Goal: Task Accomplishment & Management: Manage account settings

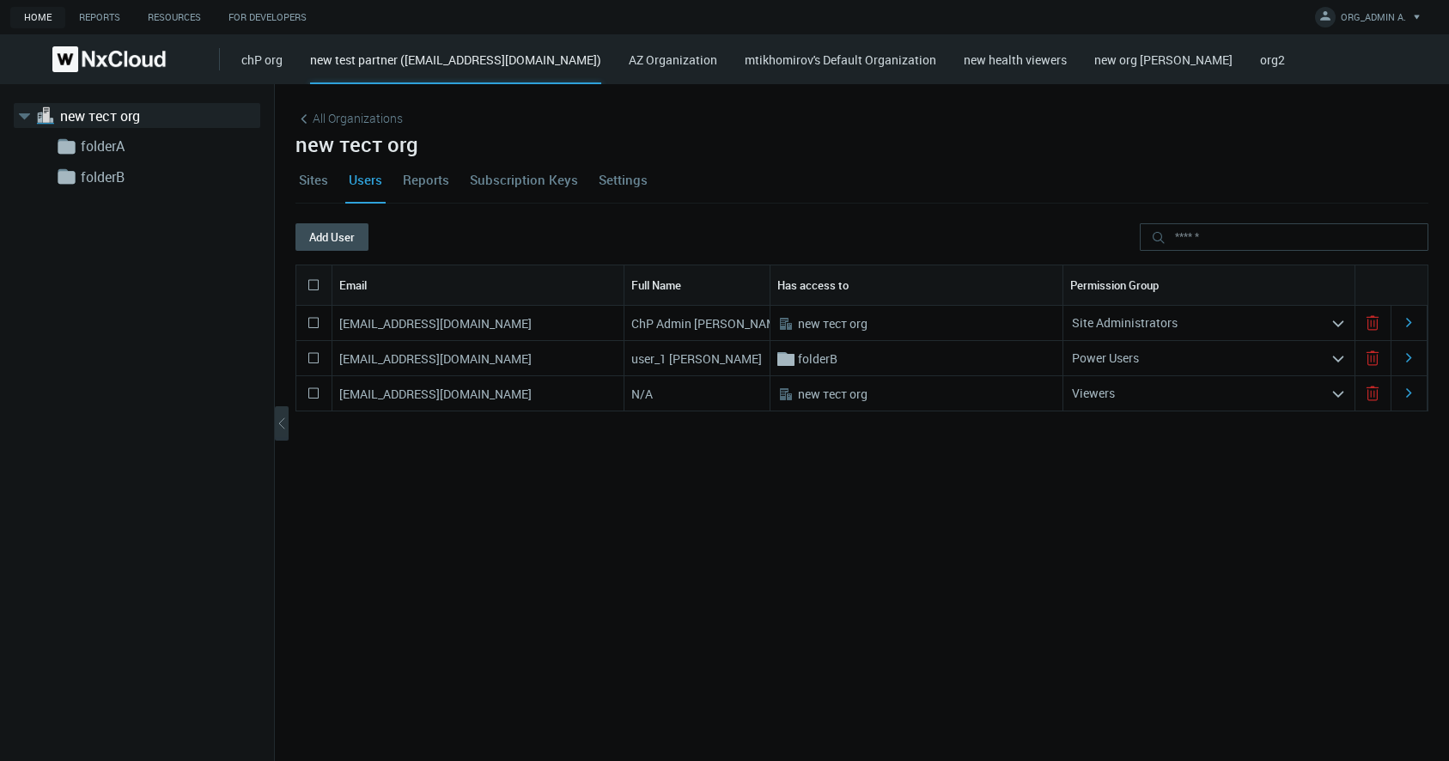
click at [345, 129] on div "All Organizations" at bounding box center [861, 118] width 1133 height 27
click at [348, 122] on span "All Organizations" at bounding box center [358, 118] width 90 height 18
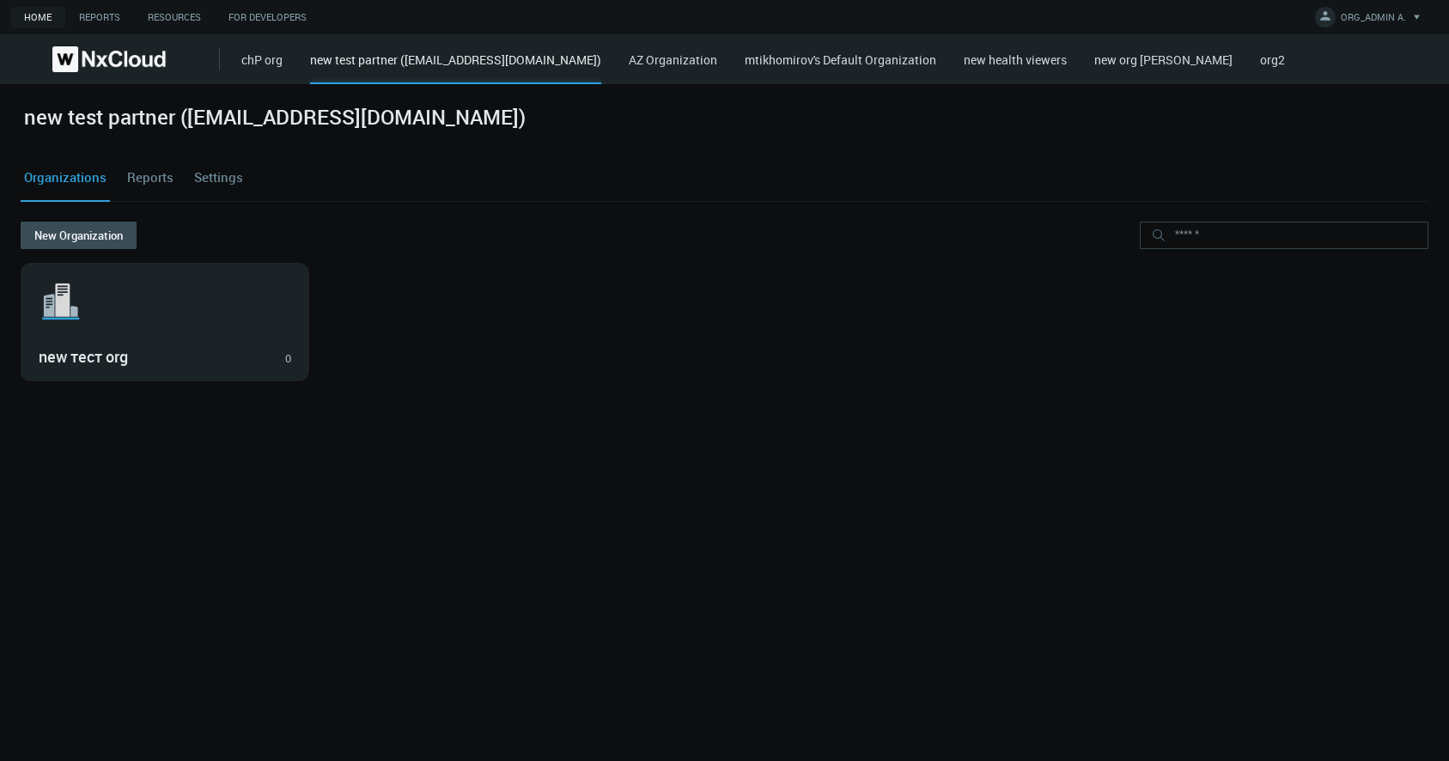
click at [717, 58] on link "AZ Organization" at bounding box center [673, 60] width 88 height 16
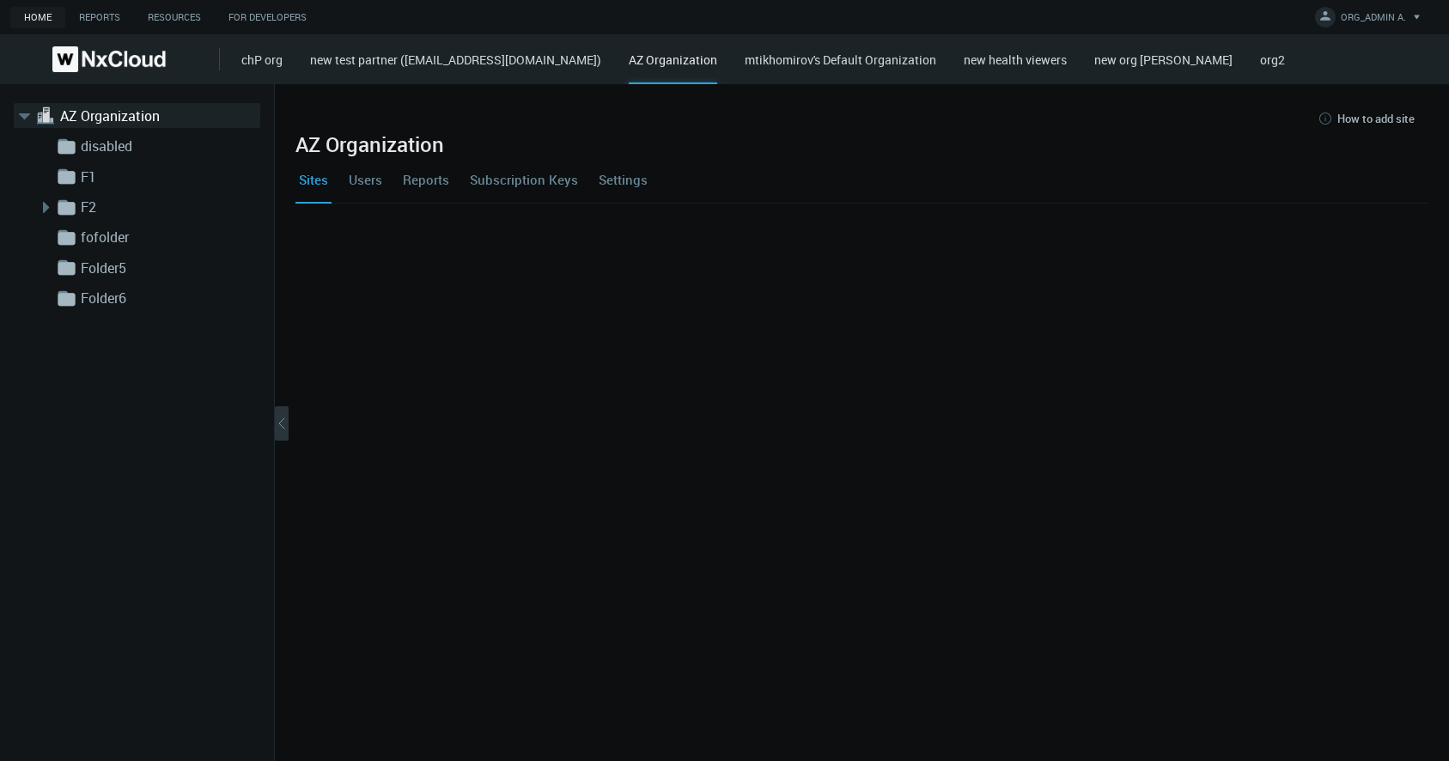
click at [633, 184] on link "Settings" at bounding box center [623, 179] width 56 height 46
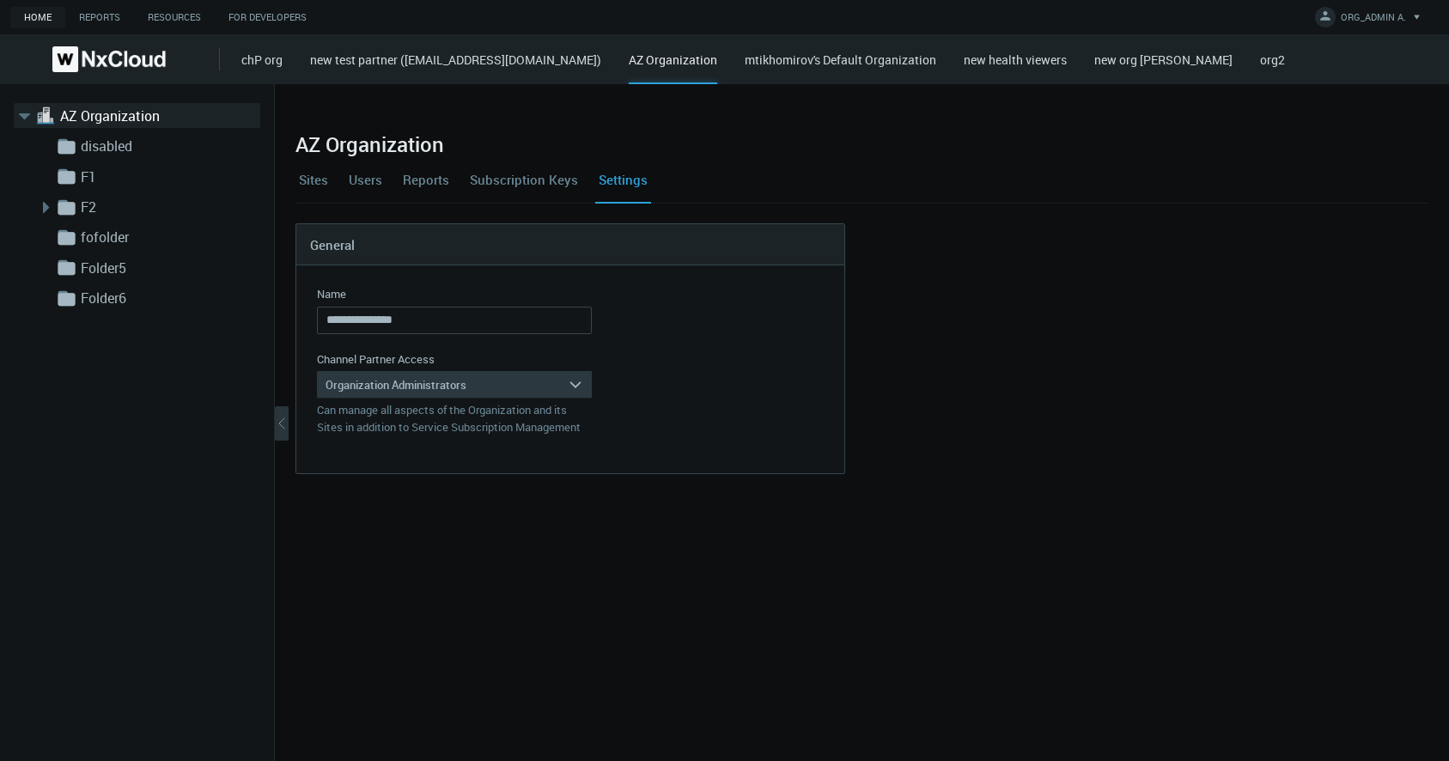
click at [504, 379] on div "Organization Administrators" at bounding box center [442, 384] width 251 height 27
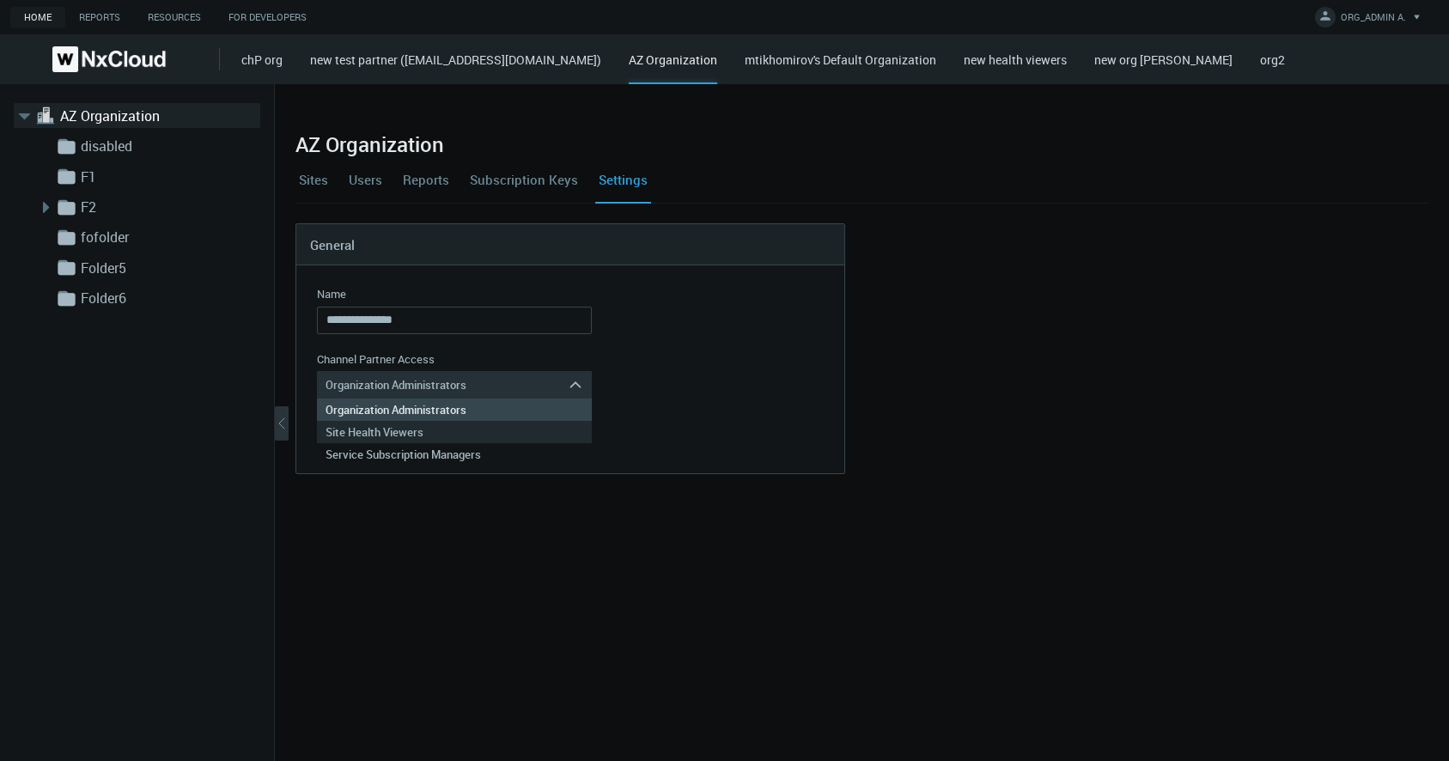
click at [490, 441] on div "Site Health Viewers" at bounding box center [455, 432] width 258 height 22
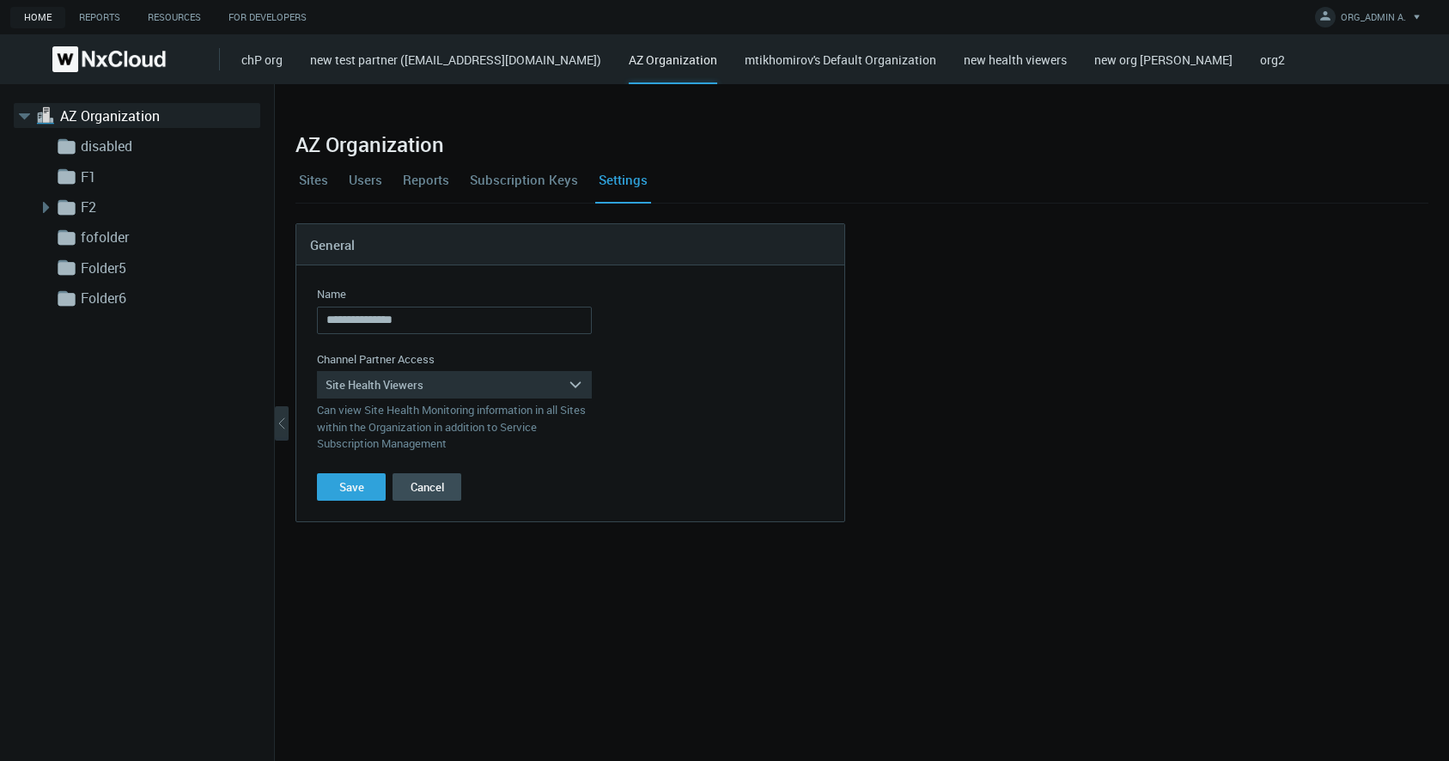
click at [350, 502] on form "**********" at bounding box center [570, 393] width 548 height 256
click at [369, 486] on button "Save" at bounding box center [351, 486] width 69 height 27
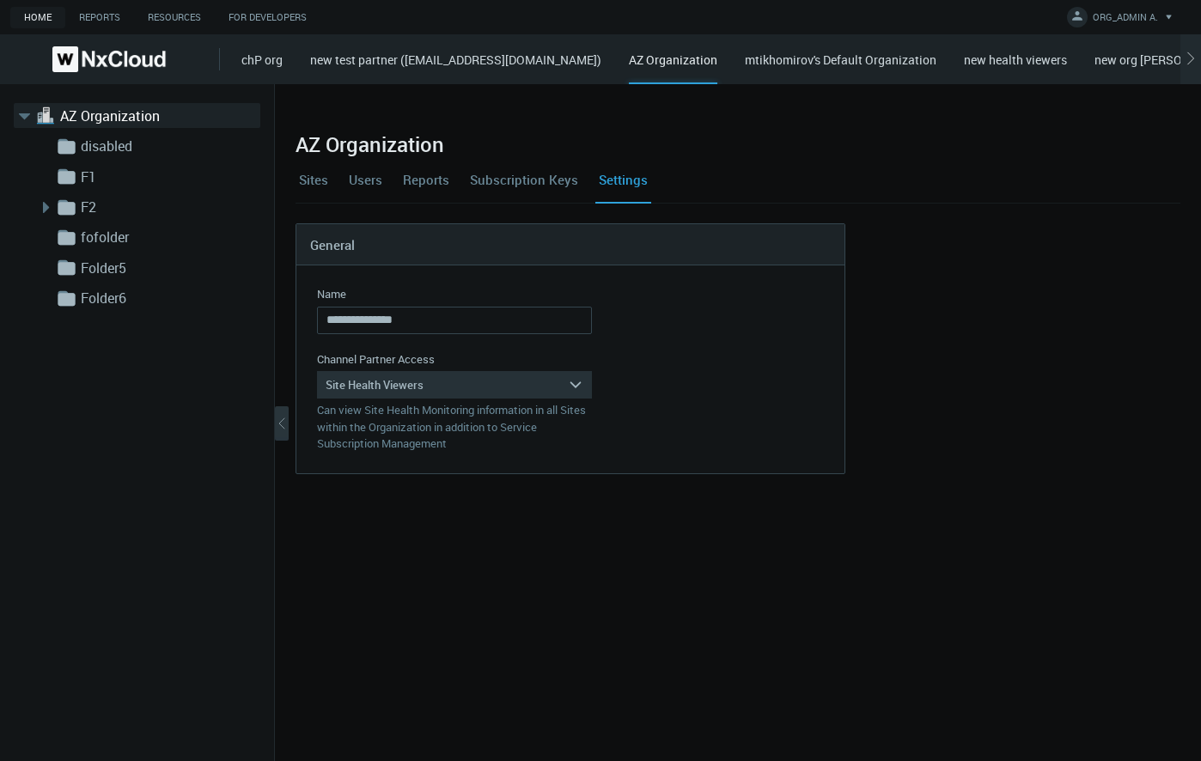
click at [370, 180] on link "Users" at bounding box center [365, 179] width 40 height 46
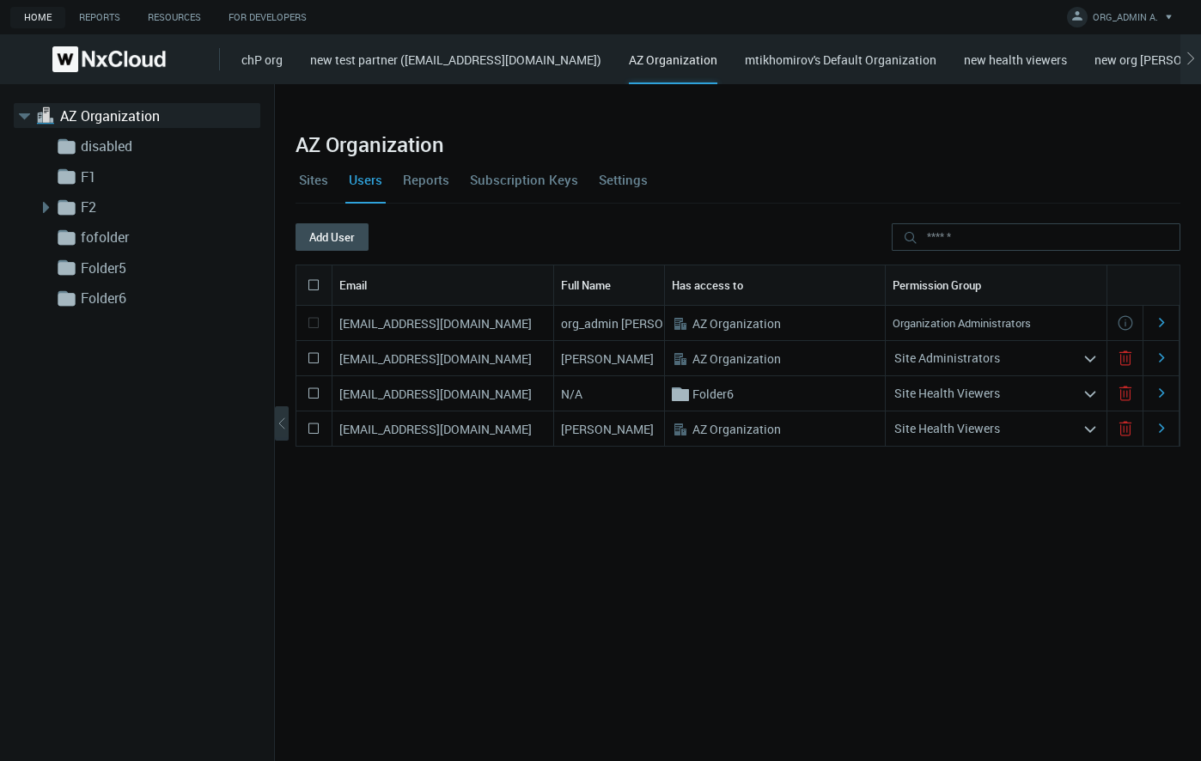
click at [950, 436] on div "Site Health Viewers" at bounding box center [984, 428] width 197 height 27
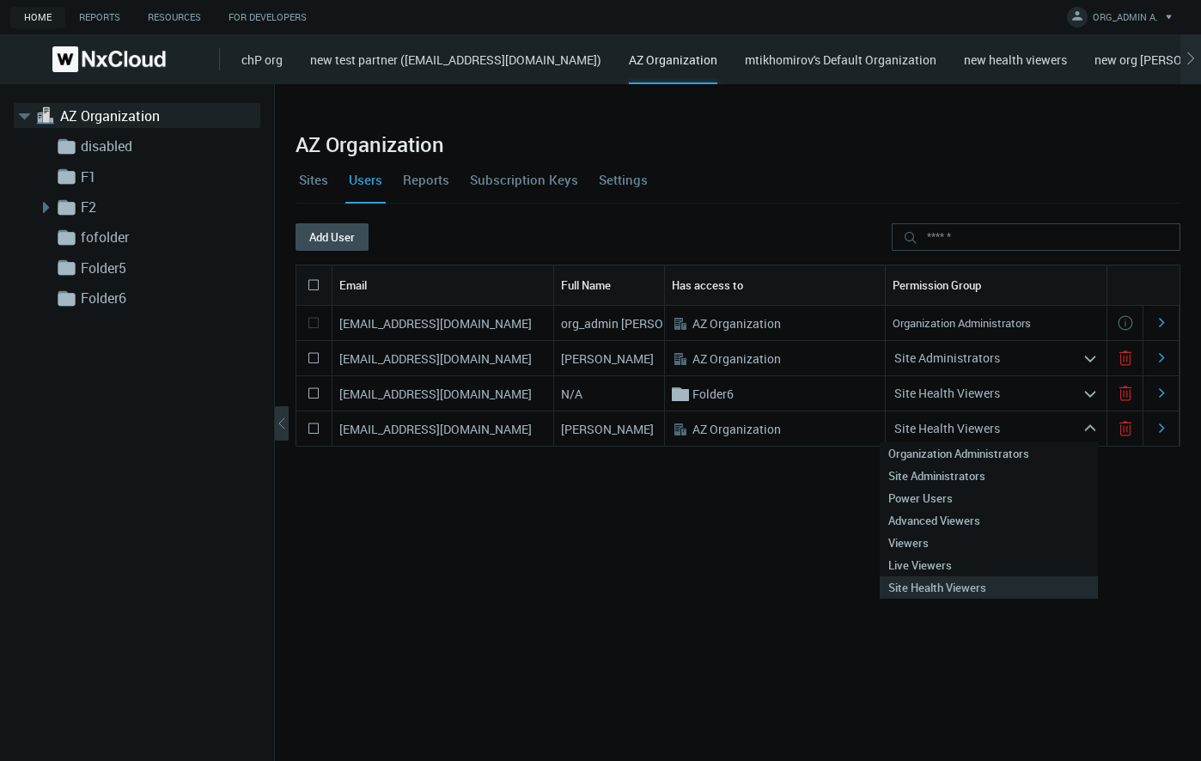
click at [950, 436] on div "Site Health Viewers" at bounding box center [984, 428] width 197 height 27
